Goal: Information Seeking & Learning: Learn about a topic

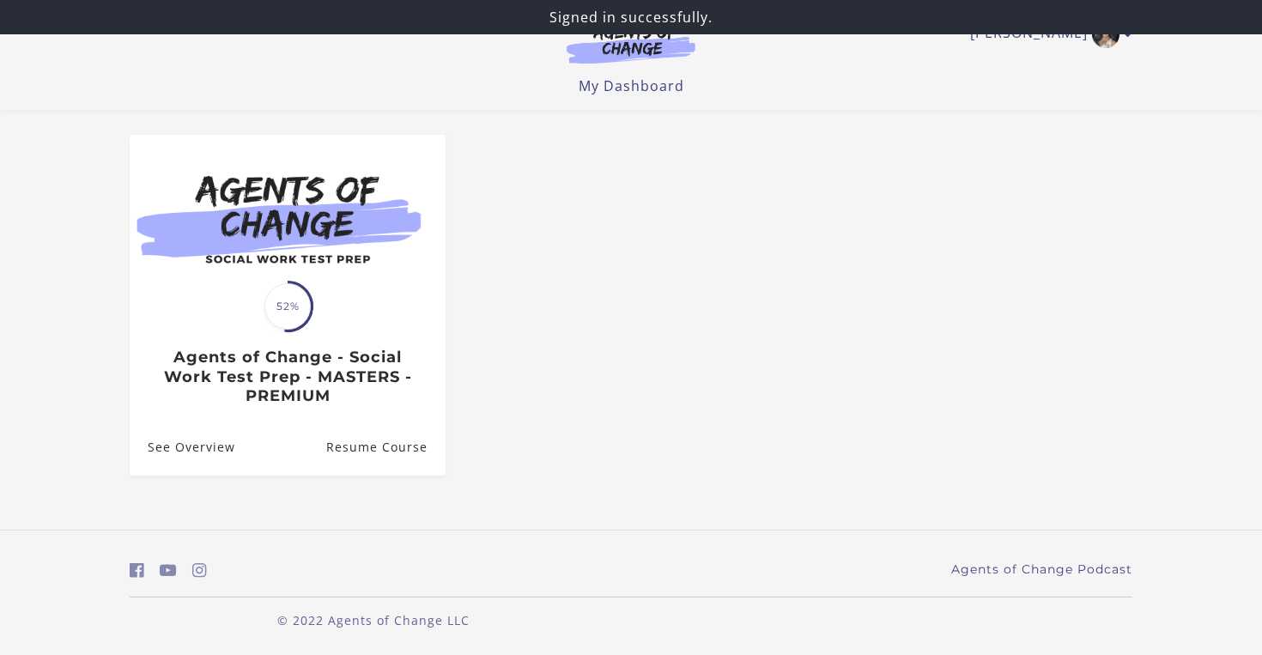
scroll to position [133, 0]
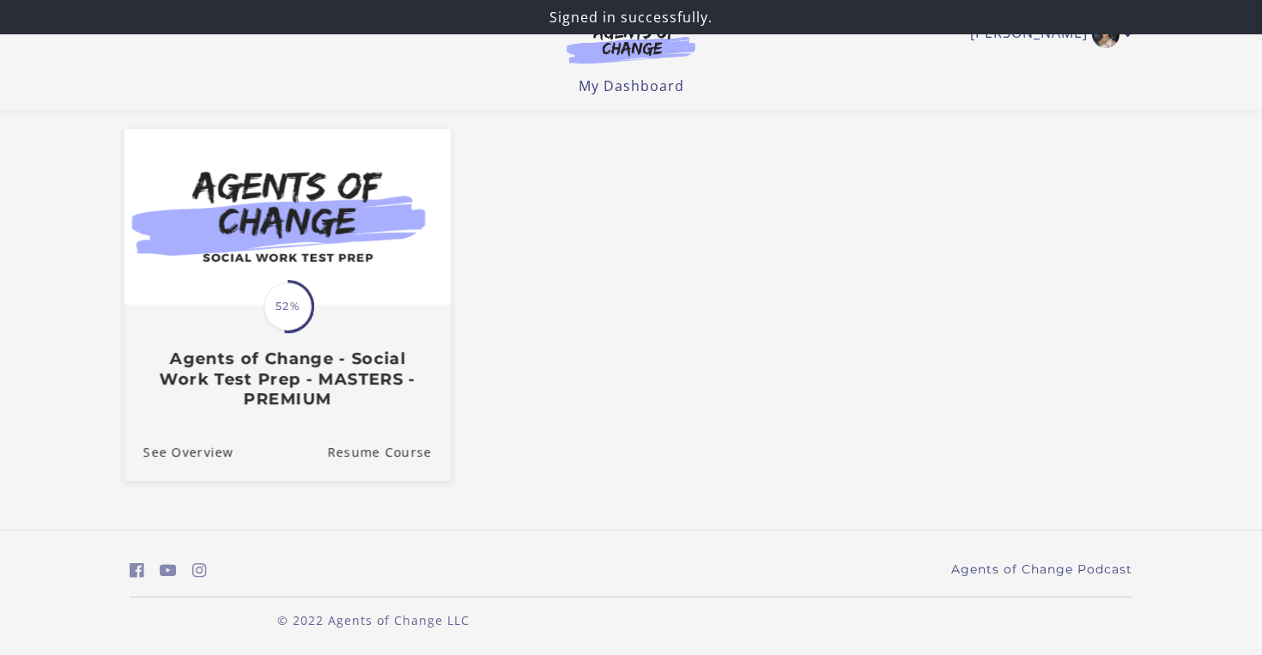
click at [390, 397] on h3 "Agents of Change - Social Work Test Prep - MASTERS - PREMIUM" at bounding box center [287, 378] width 288 height 60
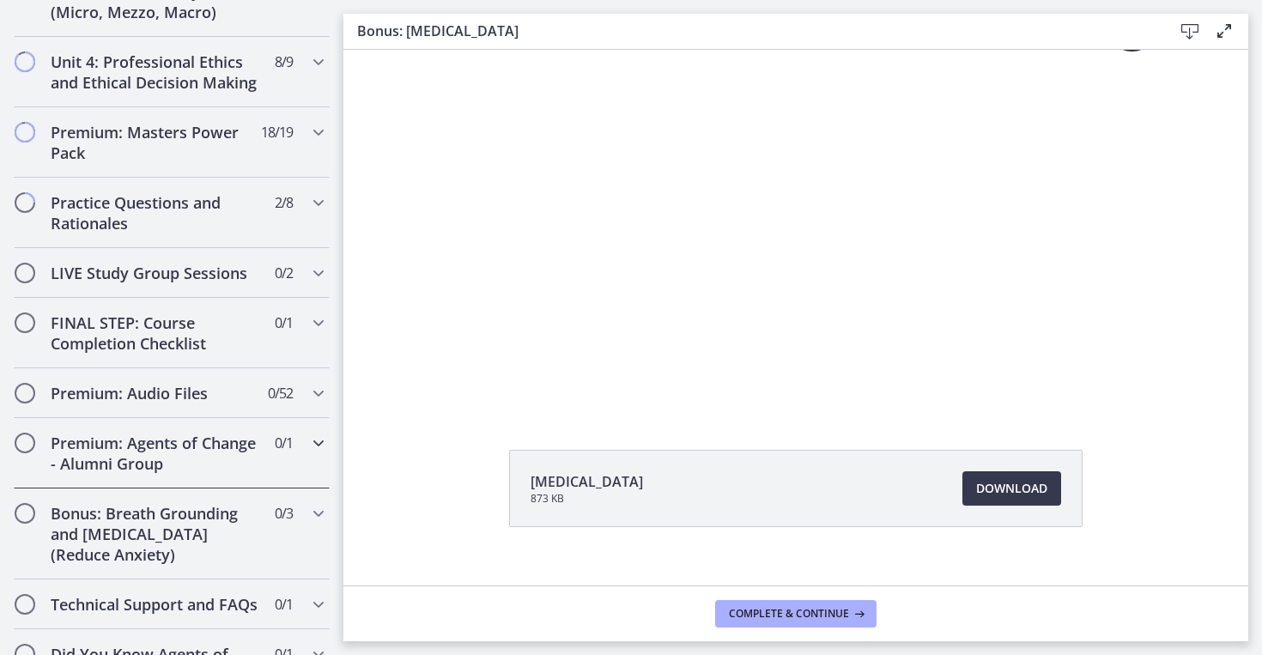
scroll to position [1769, 0]
click at [294, 225] on div "Practice Questions and Rationales 2 / 8 Completed" at bounding box center [172, 212] width 316 height 70
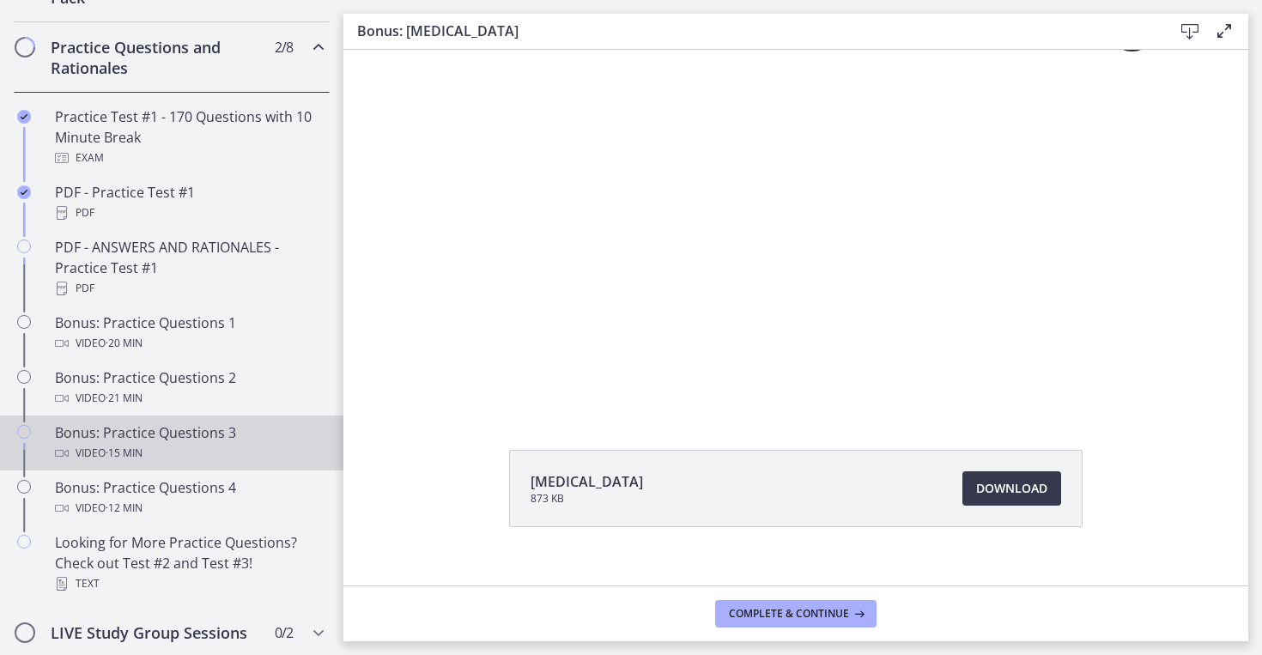
scroll to position [877, 0]
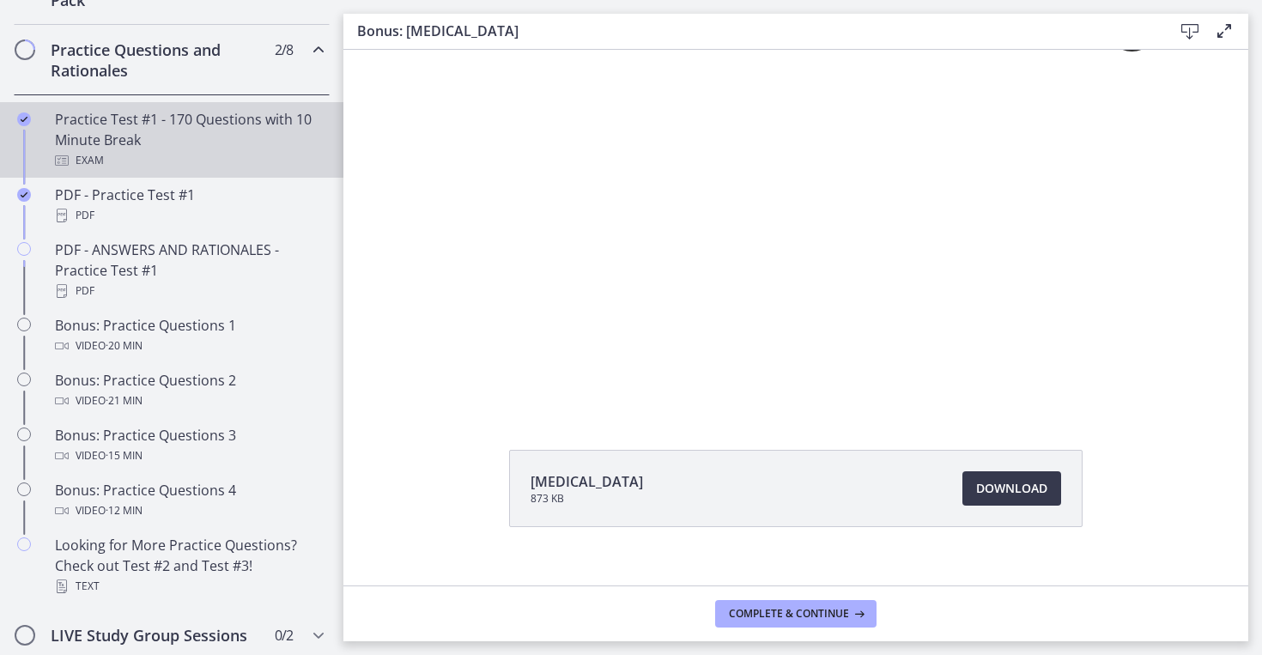
click at [227, 155] on div "Exam" at bounding box center [189, 160] width 268 height 21
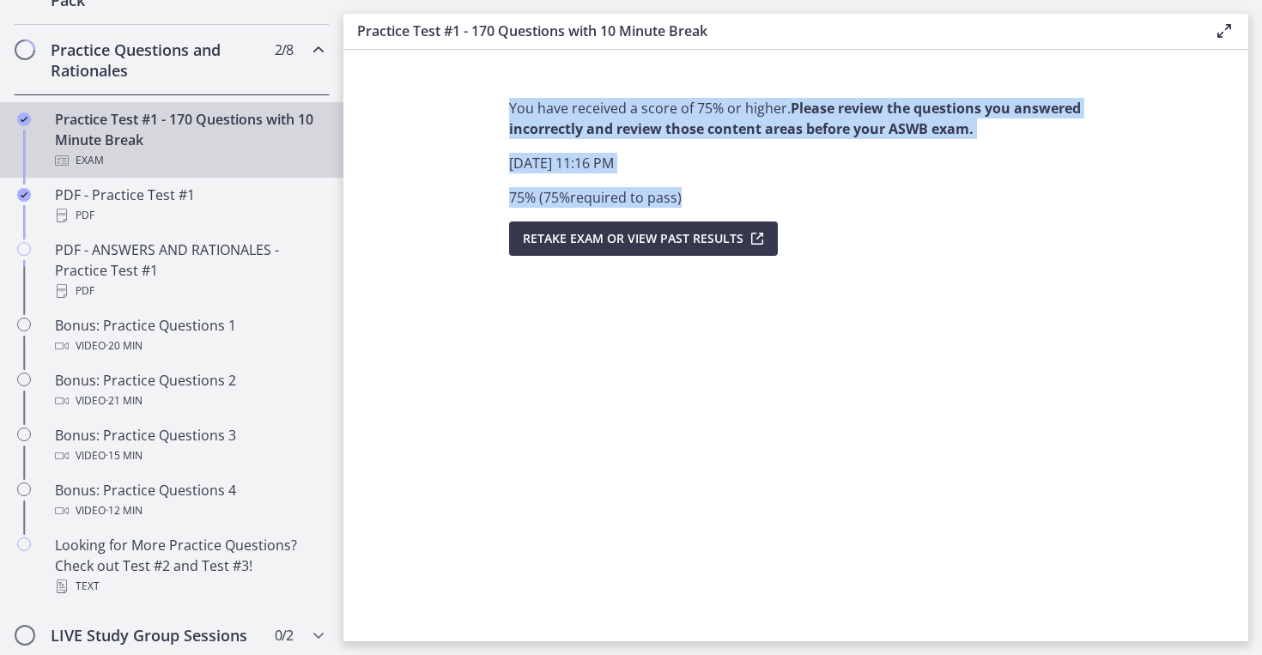
drag, startPoint x: 505, startPoint y: 104, endPoint x: 703, endPoint y: 199, distance: 220.0
click at [703, 203] on div "You have received a score of 75% or higher. Please review the questions you ans…" at bounding box center [795, 362] width 601 height 557
